Goal: Answer question/provide support

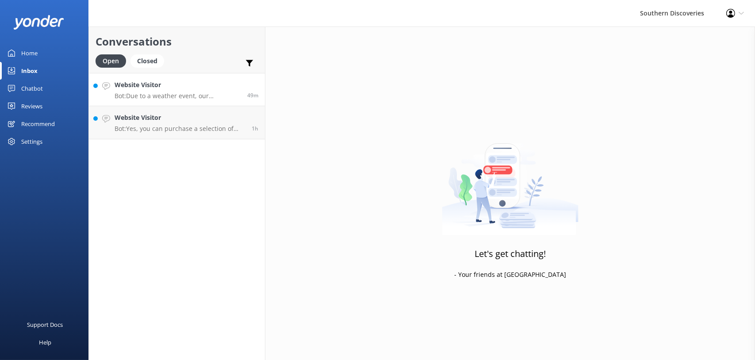
click at [171, 101] on link "Website Visitor Bot: Due to a weather event, our Underwater Observatory has sus…" at bounding box center [177, 89] width 176 height 33
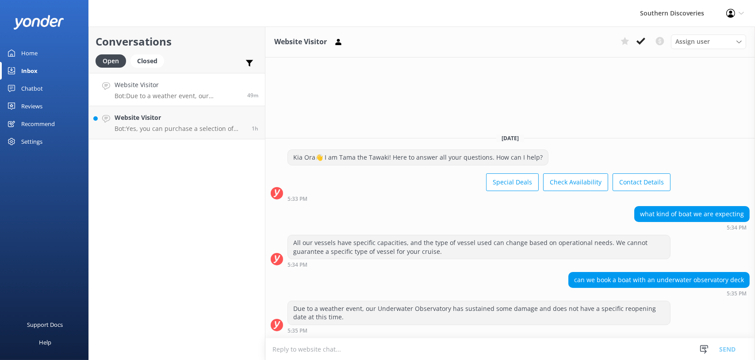
drag, startPoint x: 641, startPoint y: 35, endPoint x: 555, endPoint y: 61, distance: 89.1
click at [641, 35] on button at bounding box center [641, 41] width 16 height 13
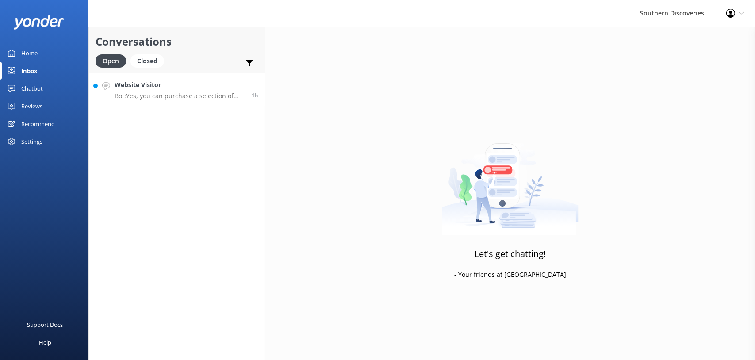
click at [168, 94] on p "Bot: Yes, you can purchase a selection of snacks directly on the vessel, except…" at bounding box center [180, 96] width 131 height 8
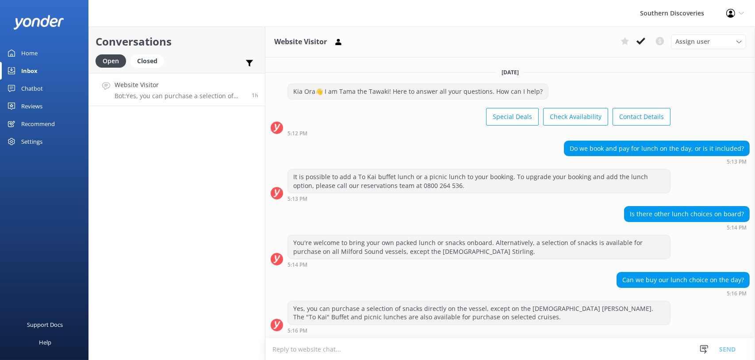
drag, startPoint x: 644, startPoint y: 41, endPoint x: 615, endPoint y: 21, distance: 35.0
click at [644, 41] on use at bounding box center [641, 41] width 9 height 7
